Goal: Information Seeking & Learning: Find specific fact

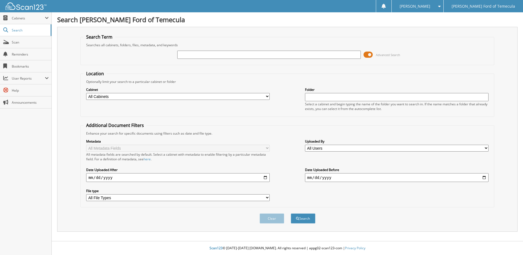
click at [262, 52] on input "text" at bounding box center [268, 55] width 183 height 8
type input "3298751"
click at [308, 221] on button "Search" at bounding box center [303, 218] width 25 height 10
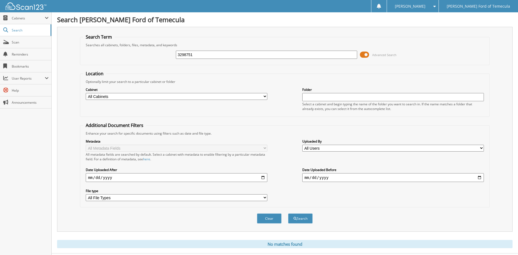
click at [362, 58] on span at bounding box center [364, 55] width 9 height 8
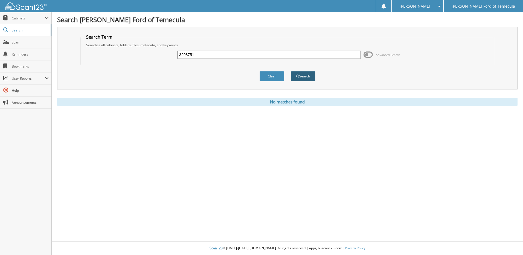
click at [307, 76] on button "Search" at bounding box center [303, 76] width 25 height 10
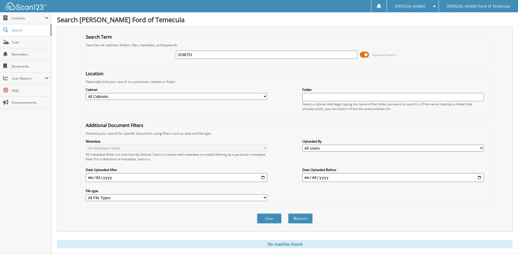
drag, startPoint x: 197, startPoint y: 54, endPoint x: 156, endPoint y: 54, distance: 41.6
click at [156, 54] on div "3298751 Advanced Search" at bounding box center [285, 54] width 404 height 15
click at [303, 216] on button "Search" at bounding box center [300, 218] width 25 height 10
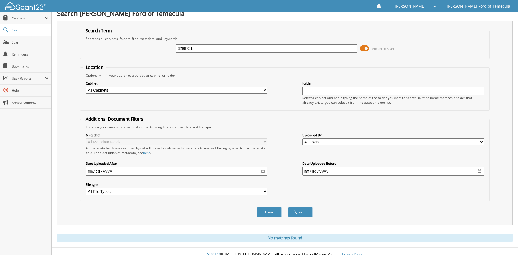
scroll to position [13, 0]
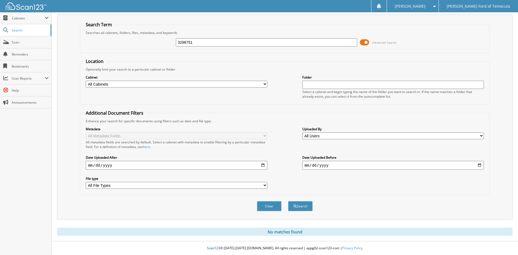
click at [369, 41] on span at bounding box center [364, 42] width 9 height 8
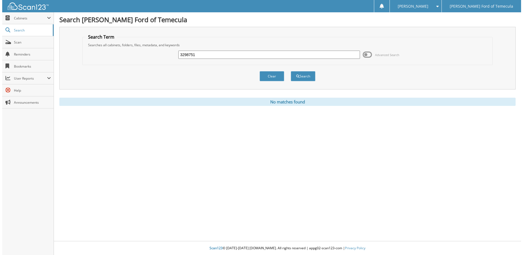
scroll to position [0, 0]
click at [301, 79] on button "Search" at bounding box center [303, 76] width 25 height 10
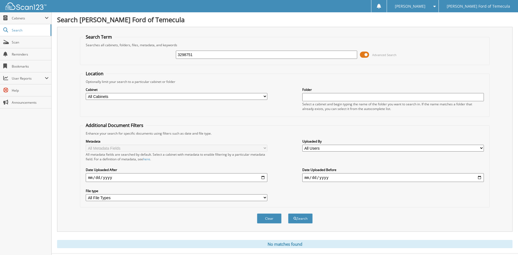
click at [217, 57] on input "3298751" at bounding box center [267, 55] width 182 height 8
type input "3298752"
click at [288, 213] on button "Search" at bounding box center [300, 218] width 25 height 10
drag, startPoint x: 218, startPoint y: 55, endPoint x: 95, endPoint y: 39, distance: 123.7
click at [95, 39] on fieldset "Search Term Searches all cabinets, folders, files, metadata, and keywords 32987…" at bounding box center [285, 49] width 410 height 31
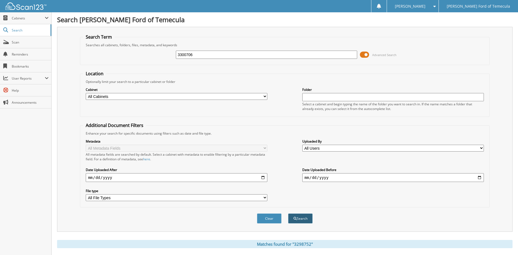
type input "3300706"
click at [296, 217] on span "submit" at bounding box center [295, 218] width 3 height 3
click at [213, 55] on input "3300706" at bounding box center [267, 55] width 182 height 8
type input "3300707"
click at [288, 213] on button "Search" at bounding box center [300, 218] width 25 height 10
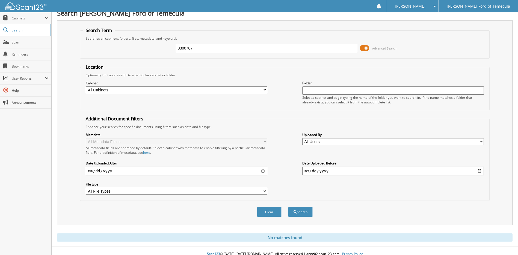
scroll to position [13, 0]
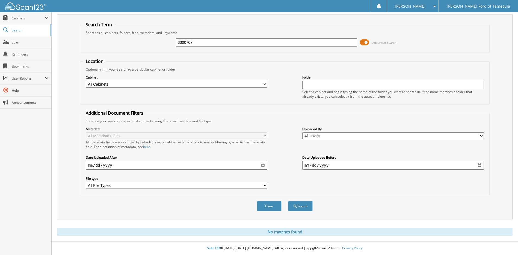
click at [200, 31] on div "Searches all cabinets, folders, files, metadata, and keywords" at bounding box center [285, 32] width 404 height 5
drag, startPoint x: 200, startPoint y: 41, endPoint x: 66, endPoint y: 33, distance: 134.7
click at [66, 33] on div "Search Term Searches all cabinets, folders, files, metadata, and keywords 33007…" at bounding box center [285, 116] width 456 height 205
type input "3298751"
click at [309, 209] on button "Search" at bounding box center [300, 206] width 25 height 10
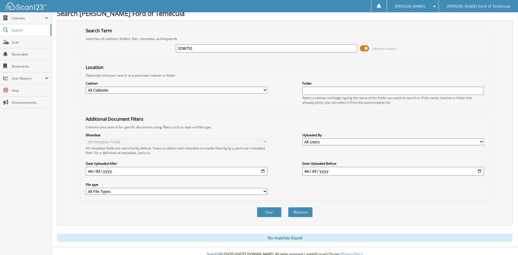
scroll to position [13, 0]
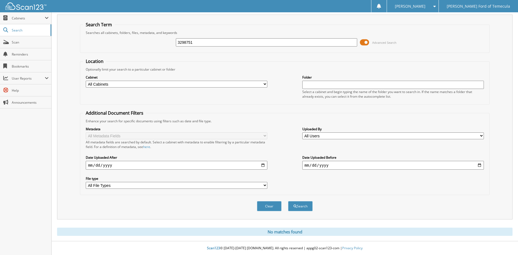
click at [197, 36] on div "3298751 Advanced Search" at bounding box center [285, 42] width 404 height 15
click at [198, 40] on input "3298751" at bounding box center [267, 42] width 182 height 8
type input "3298750"
click at [288, 201] on button "Search" at bounding box center [300, 206] width 25 height 10
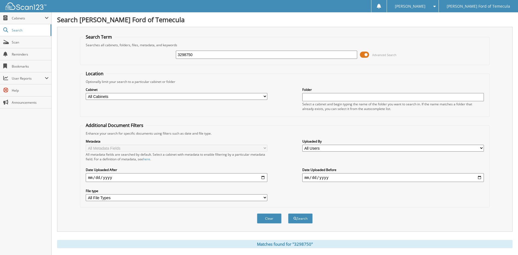
click at [197, 56] on input "3298750" at bounding box center [267, 55] width 182 height 8
type input "3298751"
click at [304, 219] on button "Search" at bounding box center [300, 218] width 25 height 10
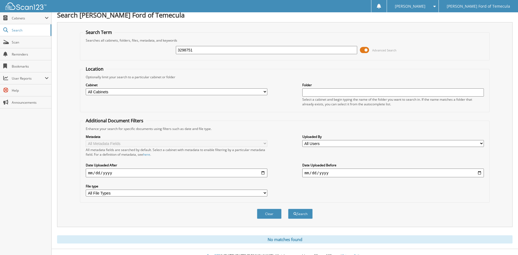
scroll to position [13, 0]
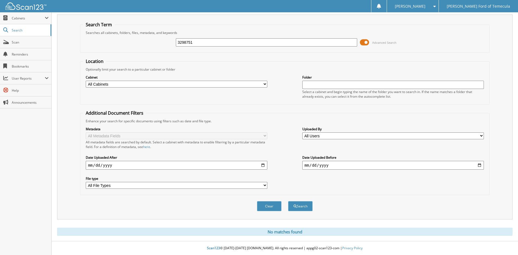
click at [224, 38] on input "3298751" at bounding box center [267, 42] width 182 height 8
type input "3298752"
click at [312, 210] on button "Search" at bounding box center [300, 206] width 25 height 10
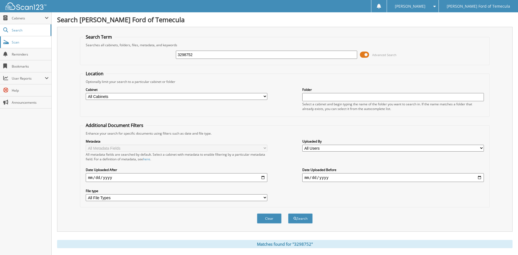
click at [16, 39] on link "Scan" at bounding box center [25, 42] width 51 height 12
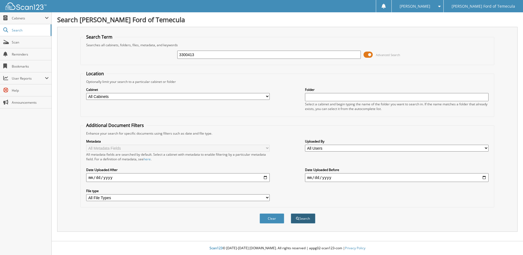
type input "3300413"
click at [300, 221] on button "Search" at bounding box center [303, 218] width 25 height 10
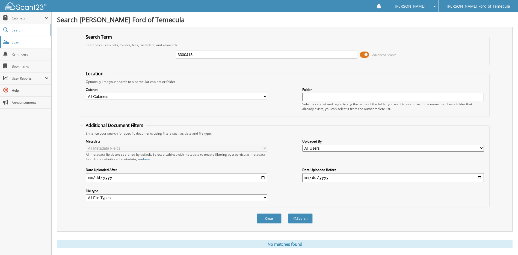
click at [19, 45] on link "Scan" at bounding box center [25, 42] width 51 height 12
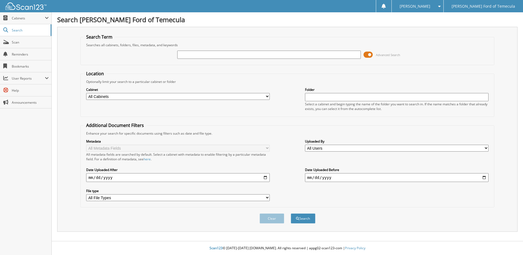
click at [265, 55] on input "text" at bounding box center [268, 55] width 183 height 8
click at [16, 44] on span "Scan" at bounding box center [30, 42] width 37 height 5
type input "3298750"
click at [291, 213] on button "Search" at bounding box center [303, 218] width 25 height 10
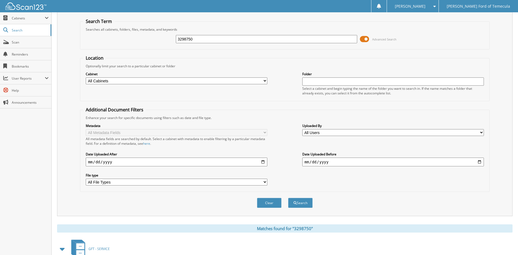
scroll to position [51, 0]
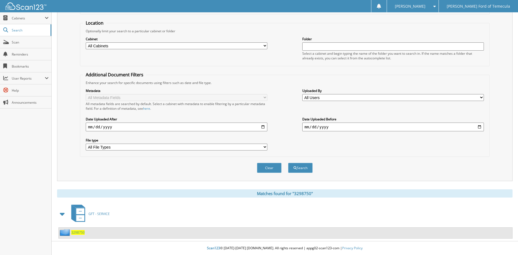
click at [81, 230] on span "3298750" at bounding box center [77, 232] width 13 height 5
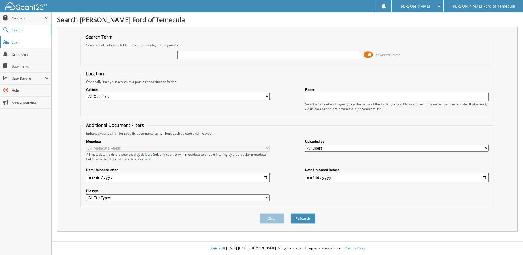
click at [18, 41] on span "Scan" at bounding box center [30, 42] width 37 height 5
click at [246, 52] on input "text" at bounding box center [268, 55] width 183 height 8
type input "300000"
click at [293, 217] on button "Search" at bounding box center [303, 218] width 25 height 10
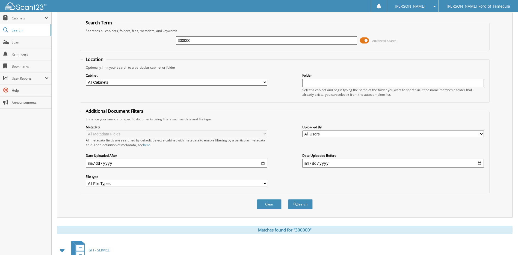
scroll to position [51, 0]
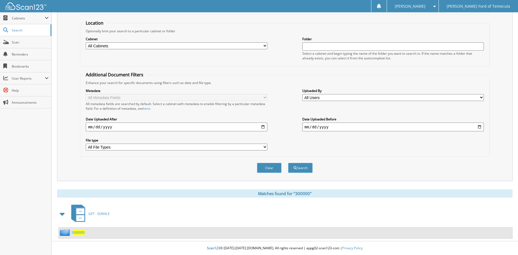
click at [80, 233] on span "300000" at bounding box center [78, 232] width 11 height 5
